Goal: Task Accomplishment & Management: Manage account settings

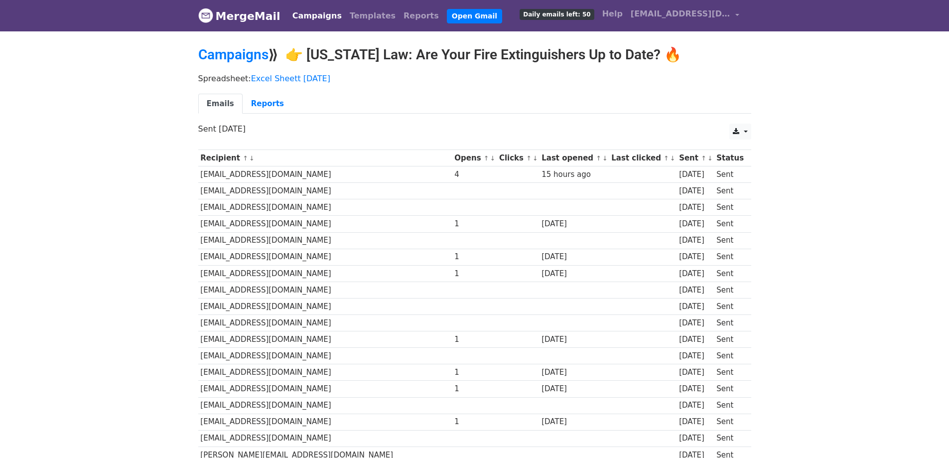
click at [312, 16] on link "Campaigns" at bounding box center [316, 16] width 57 height 20
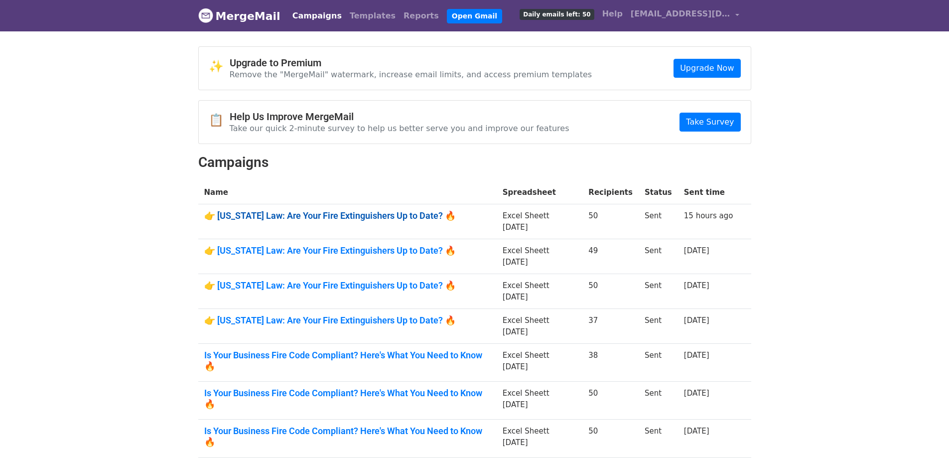
click at [293, 213] on link "👉 Illinois Law: Are Your Fire Extinguishers Up to Date? 🔥" at bounding box center [347, 215] width 286 height 11
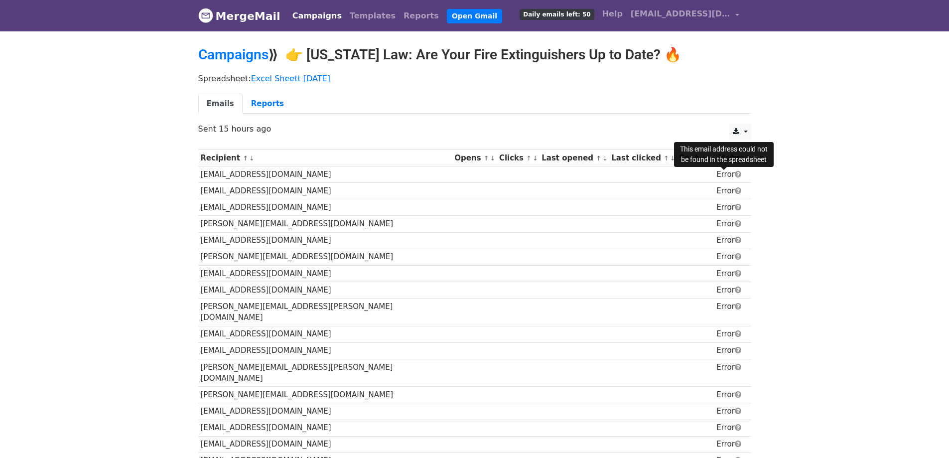
click at [735, 174] on span at bounding box center [738, 173] width 6 height 7
click at [714, 176] on td "Error" at bounding box center [730, 174] width 32 height 16
click at [261, 108] on link "Reports" at bounding box center [268, 104] width 50 height 20
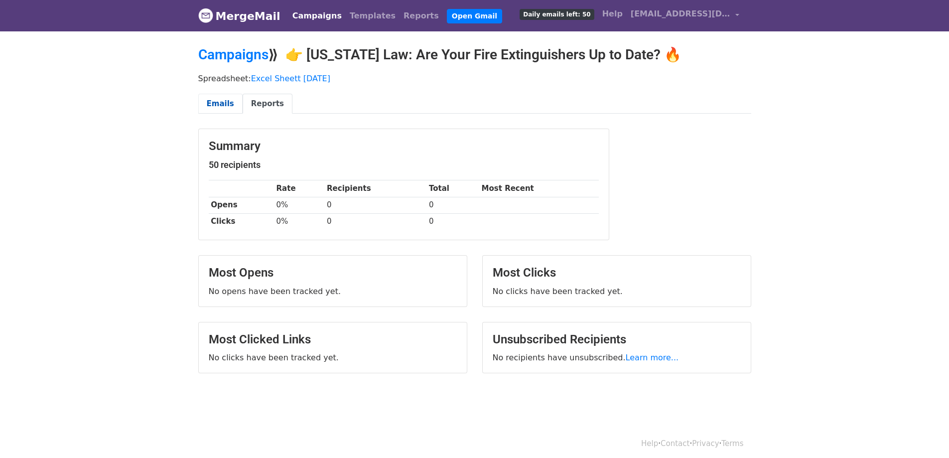
click at [222, 104] on link "Emails" at bounding box center [220, 104] width 44 height 20
